Goal: Book appointment/travel/reservation

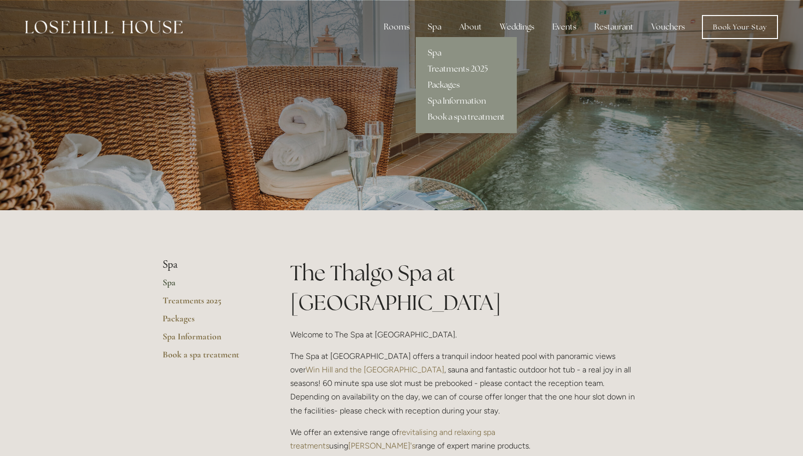
click at [440, 28] on div "Spa" at bounding box center [435, 27] width 30 height 20
click at [453, 116] on link "Book a spa treatment" at bounding box center [466, 117] width 101 height 16
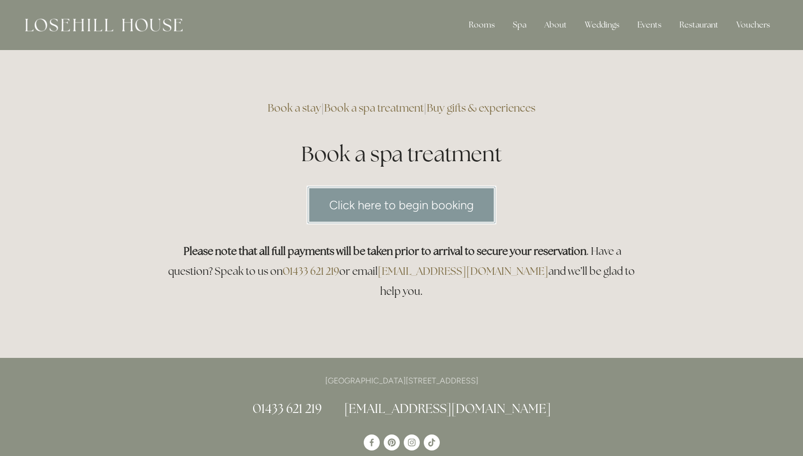
click at [390, 202] on link "Click here to begin booking" at bounding box center [402, 205] width 190 height 39
